Goal: Use online tool/utility: Utilize a website feature to perform a specific function

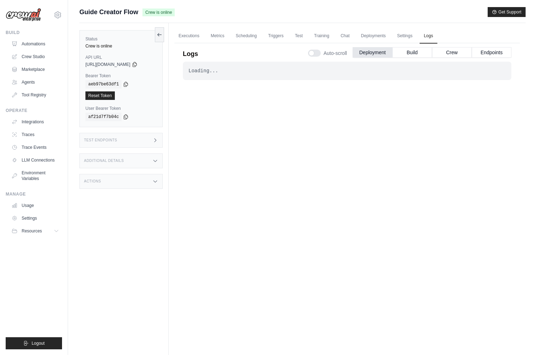
click at [141, 142] on div "Test Endpoints" at bounding box center [120, 140] width 83 height 15
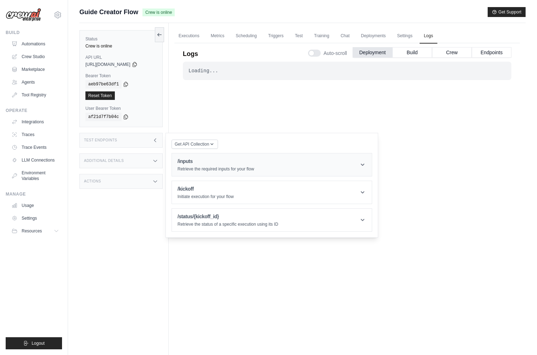
click at [206, 170] on p "Retrieve the required inputs for your flow" at bounding box center [216, 169] width 77 height 6
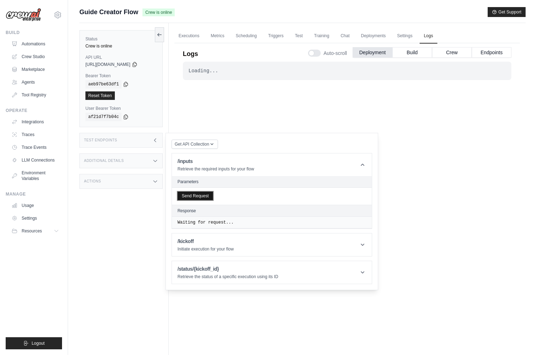
click at [205, 198] on button "Send Request" at bounding box center [195, 196] width 35 height 9
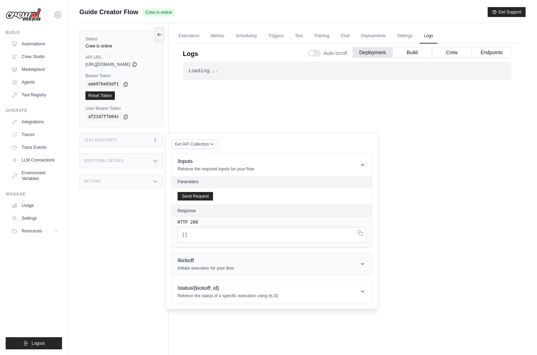
click at [214, 258] on h1 "/kickoff" at bounding box center [206, 260] width 56 height 7
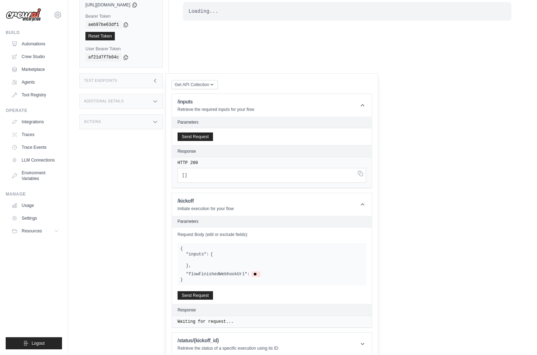
click at [232, 188] on div "Waiting for request..." at bounding box center [272, 172] width 200 height 31
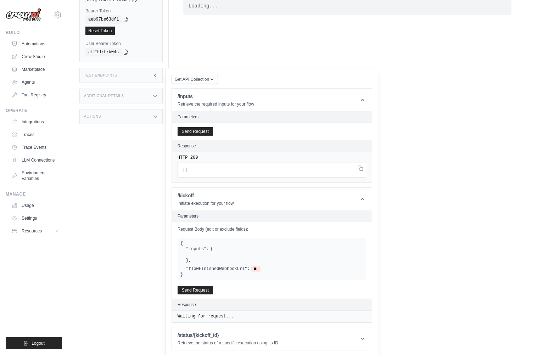
click at [231, 327] on article "/status/{kickoff_id} Retrieve the status of a specific execution using its ID P…" at bounding box center [272, 338] width 201 height 23
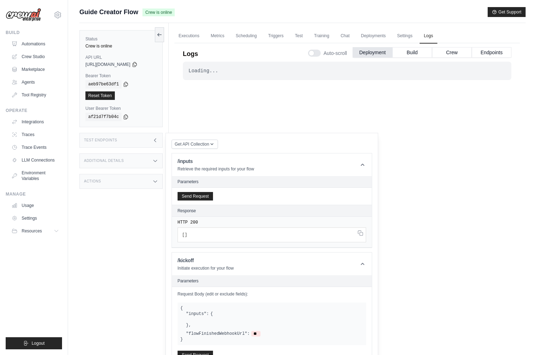
click at [433, 83] on div "Loading... . . . Successful" at bounding box center [347, 200] width 329 height 277
click at [373, 36] on link "Deployments" at bounding box center [373, 36] width 33 height 15
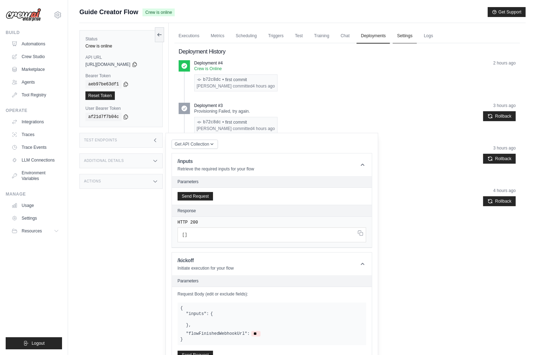
click at [411, 34] on link "Settings" at bounding box center [405, 36] width 24 height 15
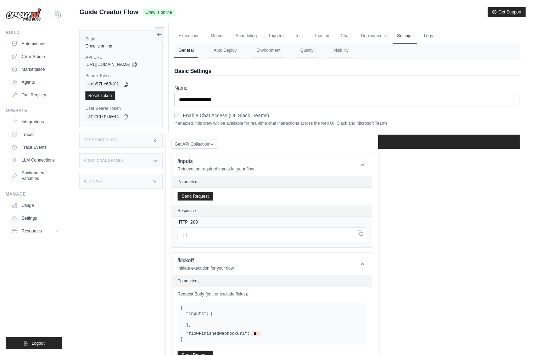
click at [347, 11] on div "Guide Creator Flow Crew is online Get Support" at bounding box center [302, 12] width 447 height 10
click at [143, 161] on div "Additional Details" at bounding box center [120, 161] width 83 height 15
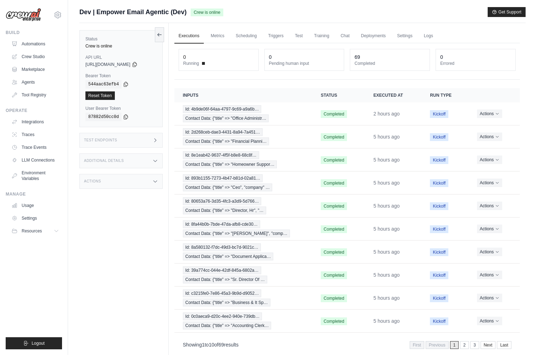
click at [120, 137] on div "Test Endpoints" at bounding box center [120, 140] width 83 height 15
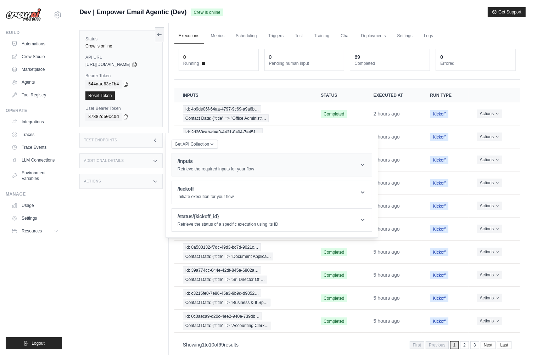
click at [230, 169] on p "Retrieve the required inputs for your flow" at bounding box center [216, 169] width 77 height 6
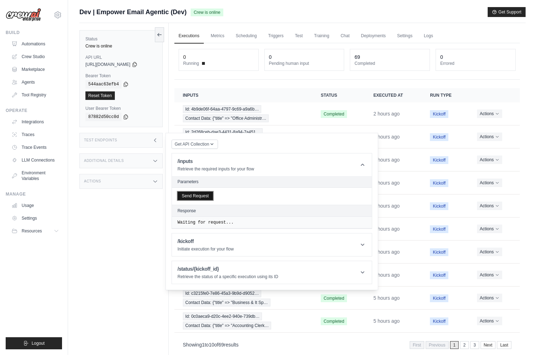
click at [203, 196] on button "Send Request" at bounding box center [195, 196] width 35 height 9
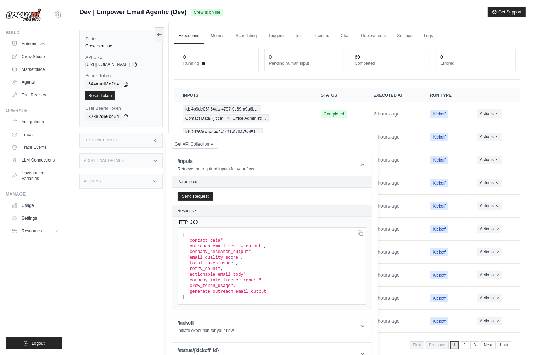
click at [100, 231] on div "Status Crew is online API URL copied https://empower-email-agentic-0ae54a8d-0a9…" at bounding box center [123, 200] width 89 height 355
